Goal: Transaction & Acquisition: Purchase product/service

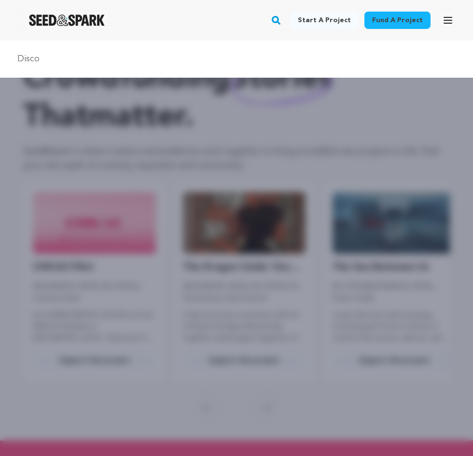
scroll to position [0, 2278]
type input "Discomfort, [US_STATE]"
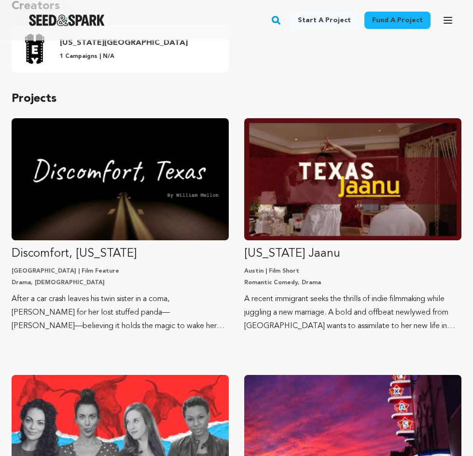
scroll to position [129, 0]
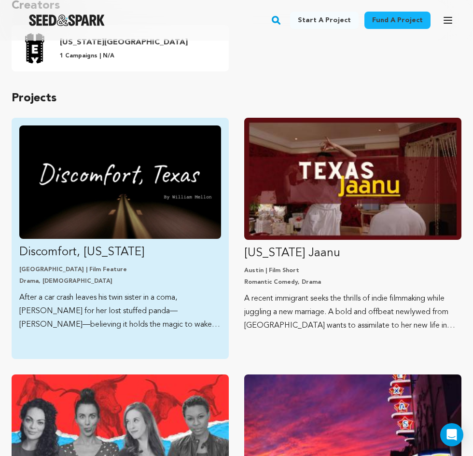
click at [60, 251] on p "Discomfort, [US_STATE]" at bounding box center [120, 252] width 202 height 15
click at [65, 250] on p "Discomfort, [US_STATE]" at bounding box center [120, 252] width 202 height 15
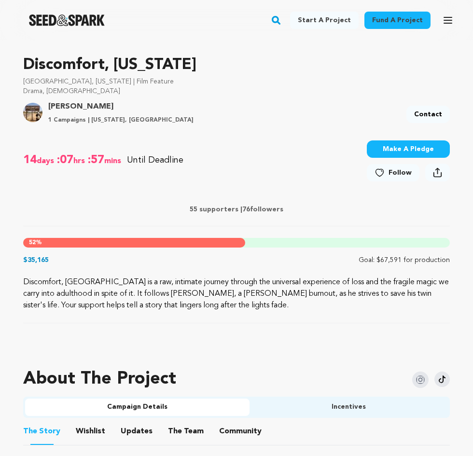
scroll to position [281, 0]
